Goal: Task Accomplishment & Management: Complete application form

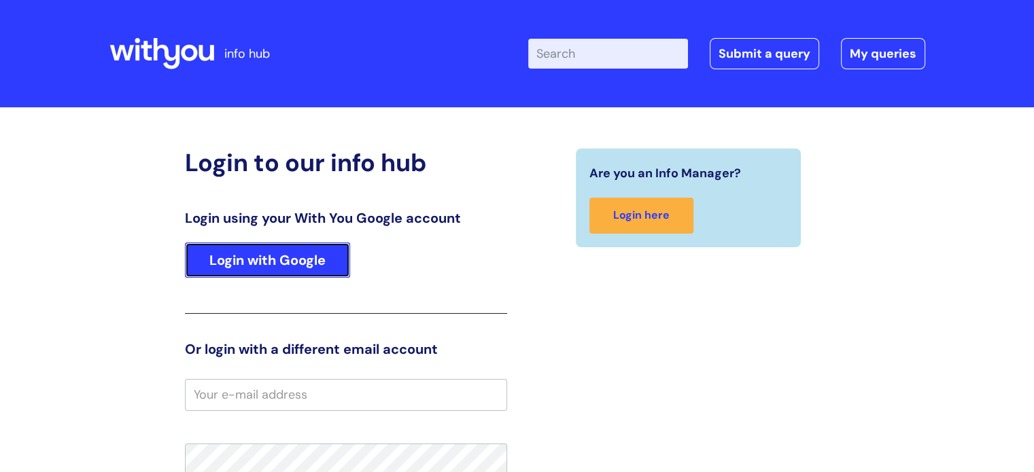
click at [332, 266] on link "Login with Google" at bounding box center [267, 260] width 165 height 35
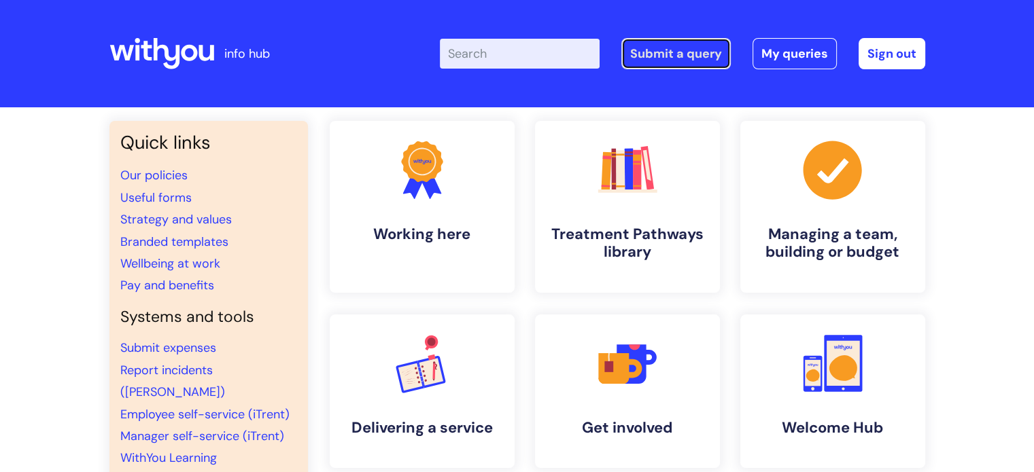
click at [711, 54] on link "Submit a query" at bounding box center [675, 53] width 109 height 31
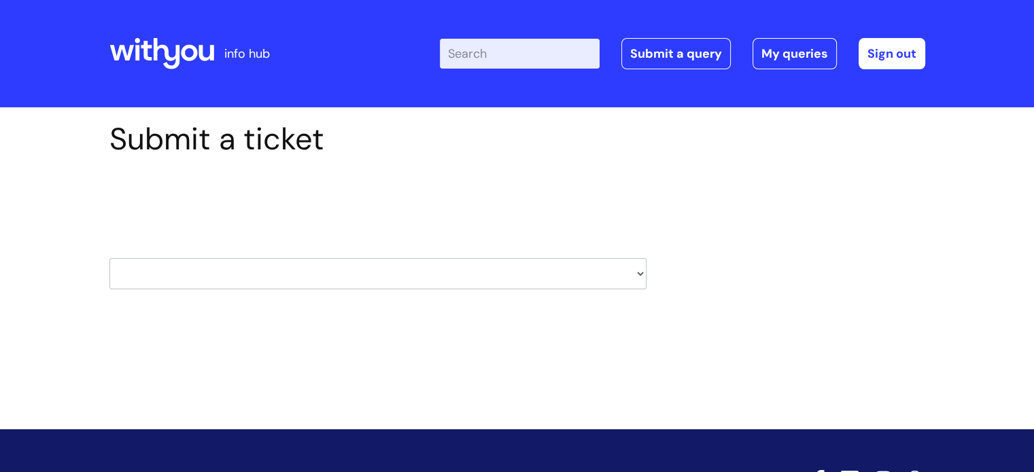
click at [637, 271] on select "HR / People IT and Support Clinical Drug Alerts Finance Accounts Data Support T…" at bounding box center [377, 273] width 537 height 31
select select "surrey_nhs_talking_therapies"
click at [109, 258] on select "HR / People IT and Support Clinical Drug Alerts Finance Accounts Data Support T…" at bounding box center [377, 273] width 537 height 31
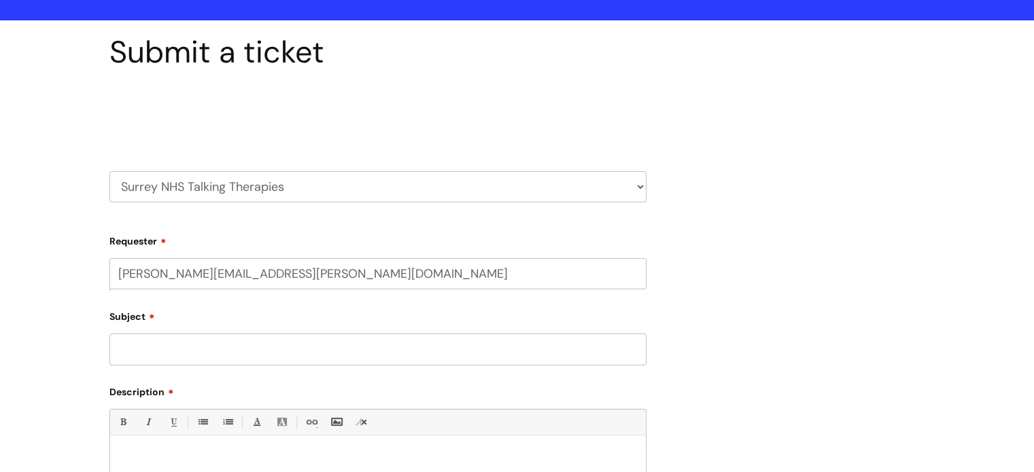
scroll to position [204, 0]
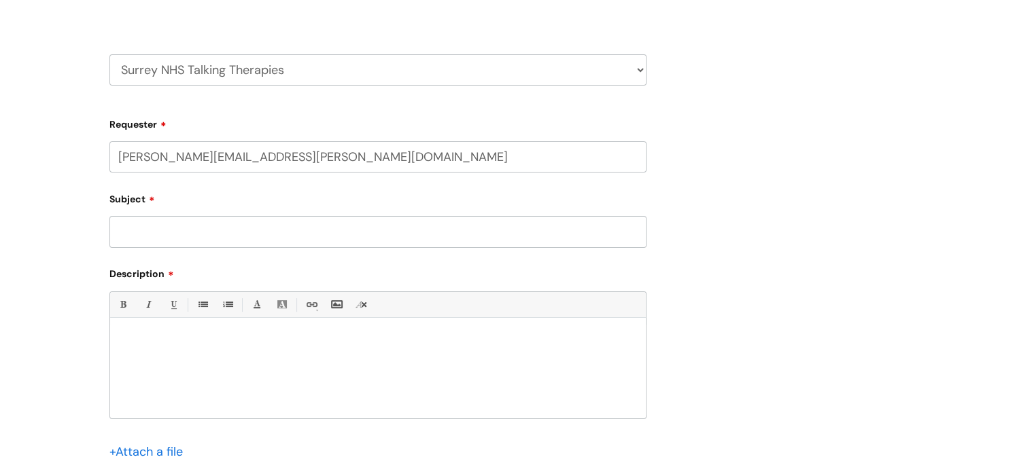
click at [481, 226] on input "Subject" at bounding box center [377, 231] width 537 height 31
click at [141, 235] on input "Subject" at bounding box center [377, 231] width 537 height 31
paste input "BE019478"
type input "BE019478"
click at [185, 347] on div at bounding box center [377, 372] width 535 height 94
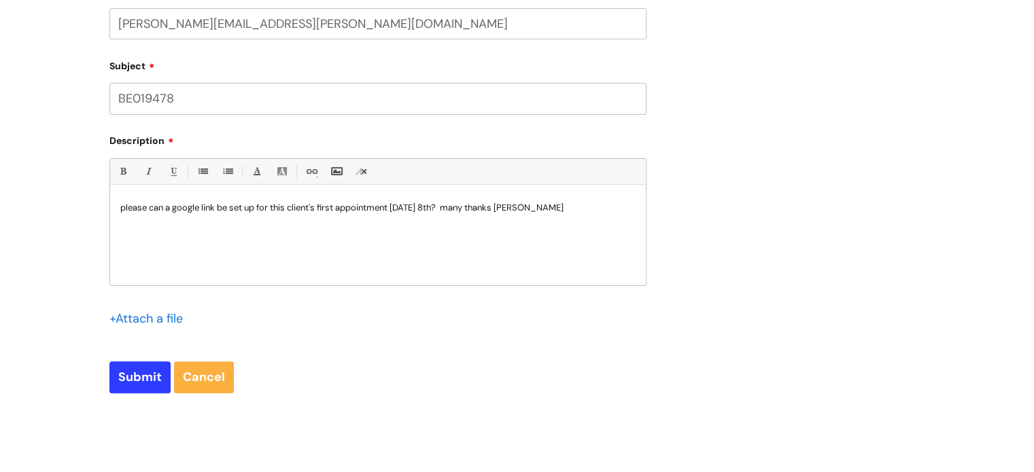
scroll to position [340, 0]
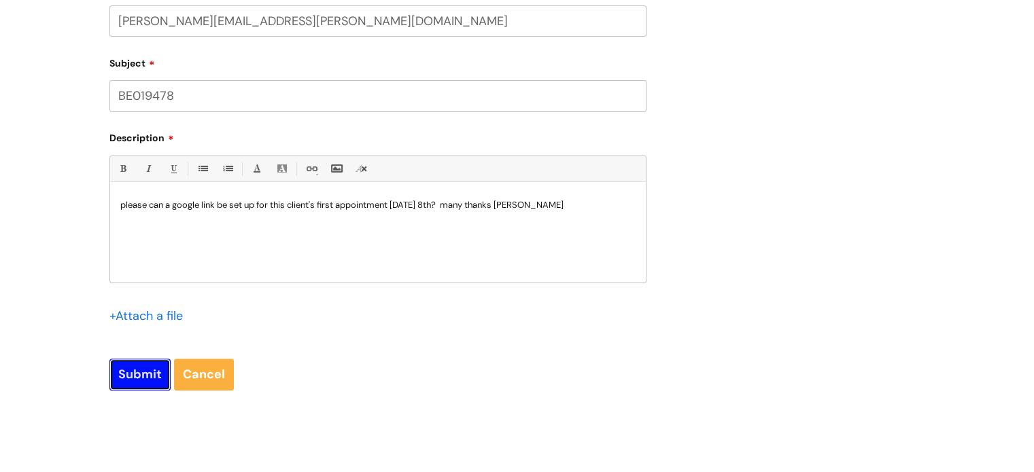
click at [115, 372] on input "Submit" at bounding box center [139, 374] width 61 height 31
type input "Please Wait..."
